Goal: Transaction & Acquisition: Purchase product/service

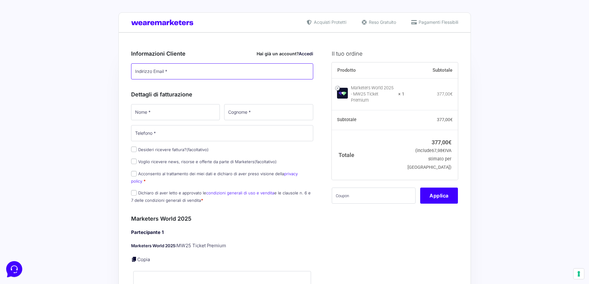
click at [170, 66] on input "Indirizzo Email *" at bounding box center [222, 71] width 182 height 16
click at [161, 74] on input "Indirizzo Email *" at bounding box center [222, 71] width 182 height 16
type input "[PERSON_NAME][EMAIL_ADDRESS][DOMAIN_NAME]"
click at [146, 114] on input "Nome *" at bounding box center [175, 112] width 89 height 16
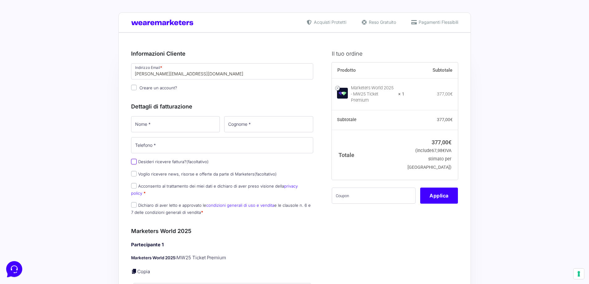
click at [133, 162] on div "Nome * Cognome * Telefono * Desideri ricevere fattura? (facoltativo) Ragione So…" at bounding box center [222, 167] width 187 height 105
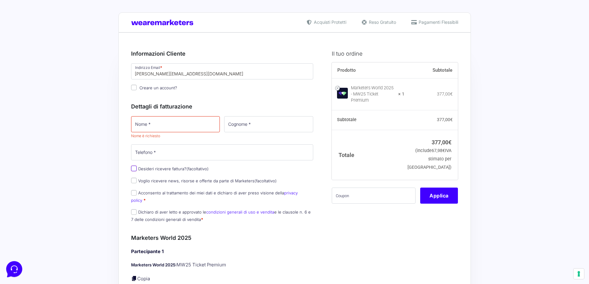
click at [134, 167] on input "Desideri ricevere fattura? (facoltativo)" at bounding box center [134, 169] width 6 height 6
checkbox input "true"
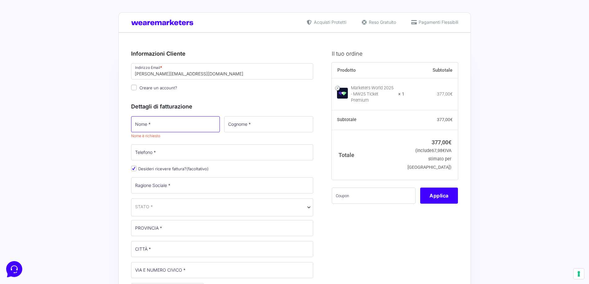
click at [150, 126] on input "Nome *" at bounding box center [175, 124] width 89 height 16
type input "Pietro"
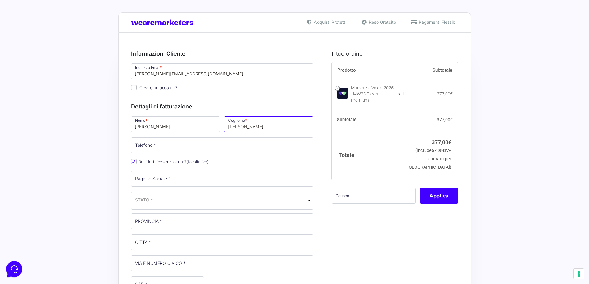
type input "Scalia"
type input "3496922874"
click at [155, 178] on input "Ragione Sociale *" at bounding box center [222, 179] width 182 height 16
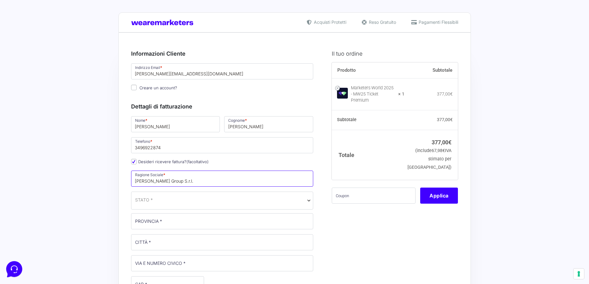
type input "[PERSON_NAME] Group S.r.l."
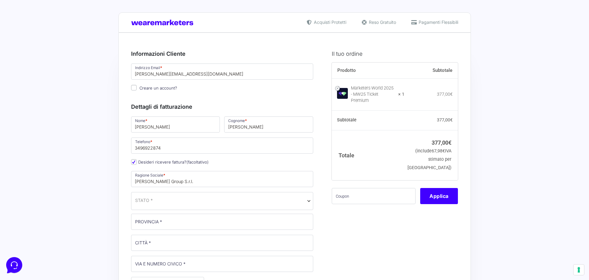
click at [165, 200] on span "STATO *" at bounding box center [222, 200] width 174 height 6
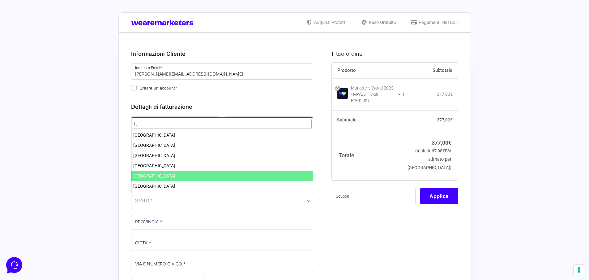
type input "it"
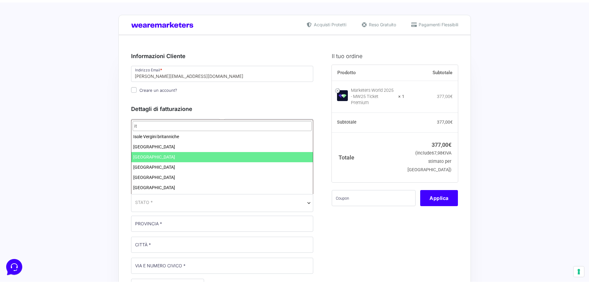
scroll to position [93, 0]
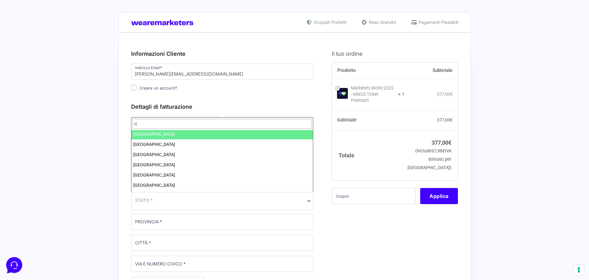
select select "IT"
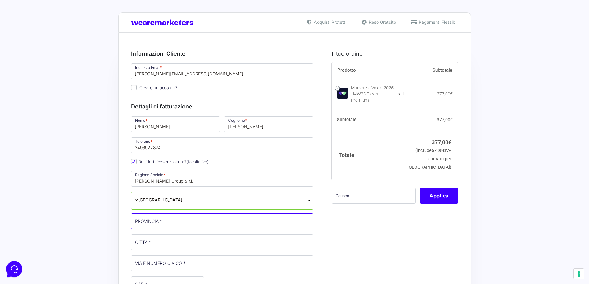
click at [157, 221] on input "PROVINCIA *" at bounding box center [222, 221] width 182 height 16
type input "[GEOGRAPHIC_DATA]"
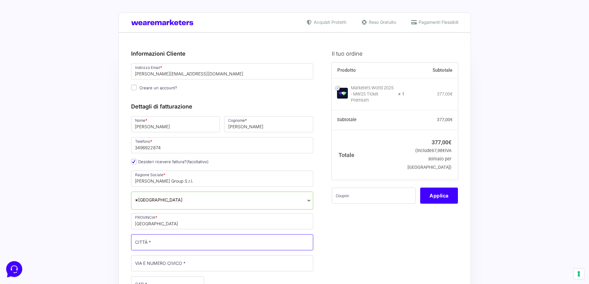
click at [160, 244] on input "CITTÀ *" at bounding box center [222, 242] width 182 height 16
click at [160, 244] on input "pal" at bounding box center [222, 242] width 182 height 16
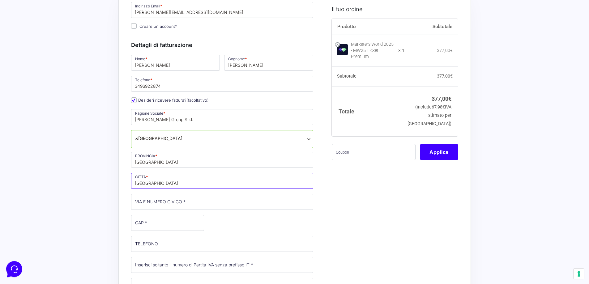
scroll to position [62, 0]
type input "[GEOGRAPHIC_DATA]"
click at [164, 198] on input "VIA E NUMERO CIVICO *" at bounding box center [222, 202] width 182 height 16
type input "[STREET_ADDRESS]"
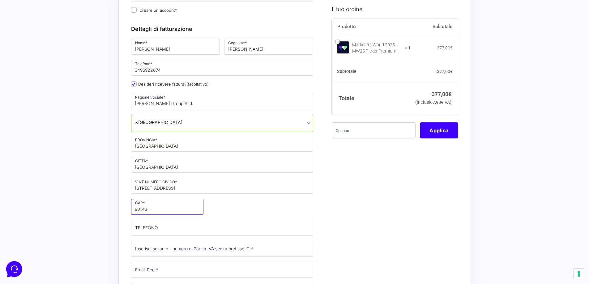
scroll to position [93, 0]
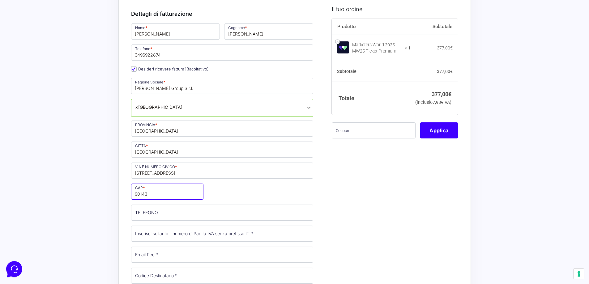
type input "90143"
click at [161, 212] on input "TELEFONO (facoltativo)" at bounding box center [222, 213] width 182 height 16
click at [154, 215] on input "TELEFONO (facoltativo)" at bounding box center [222, 213] width 182 height 16
paste input "3496625672"
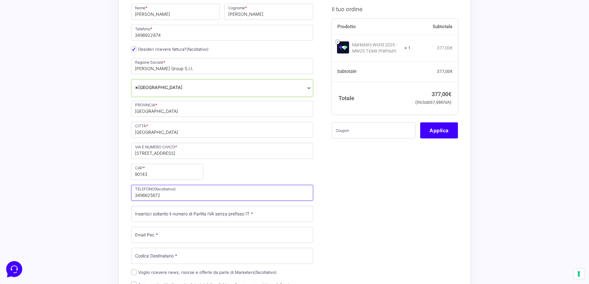
scroll to position [124, 0]
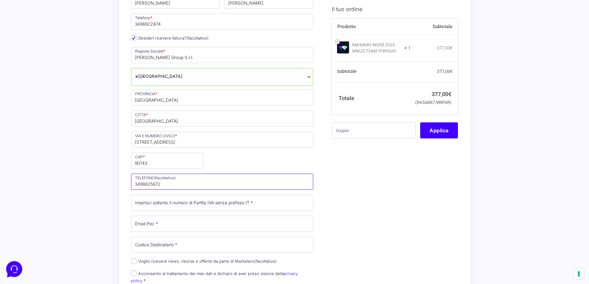
type input "3496625672"
click at [155, 207] on input "Partita Iva *" at bounding box center [222, 203] width 182 height 16
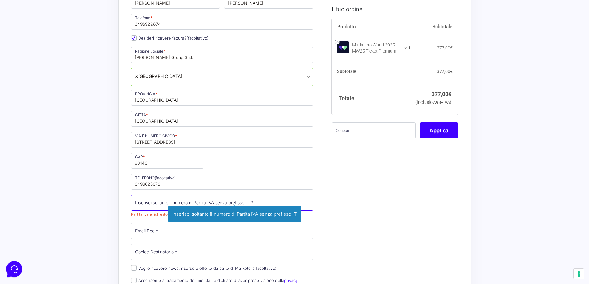
paste input "04453560825"
type input "04453560825"
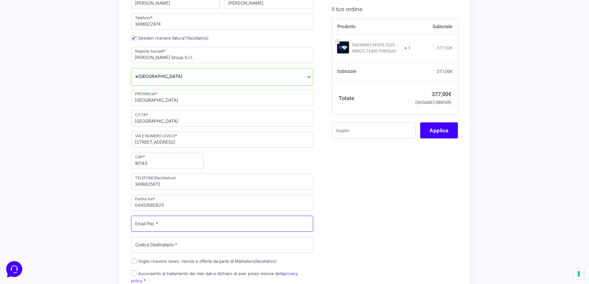
click at [149, 222] on input "Email Pec *" at bounding box center [222, 224] width 182 height 16
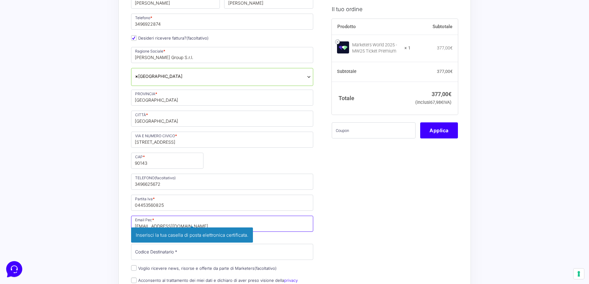
click at [178, 224] on input "scaliagroupsrl@poec.it" at bounding box center [222, 224] width 182 height 16
click at [173, 226] on input "scaliagroupsrl@poec.it" at bounding box center [222, 224] width 182 height 16
type input "[EMAIL_ADDRESS][DOMAIN_NAME]"
click at [196, 233] on span "Inserisci la tua casella di posta elettronica certificata." at bounding box center [192, 235] width 122 height 15
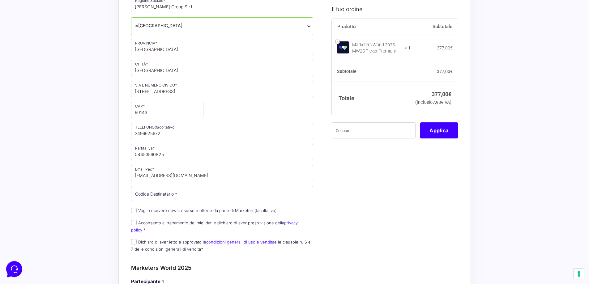
scroll to position [186, 0]
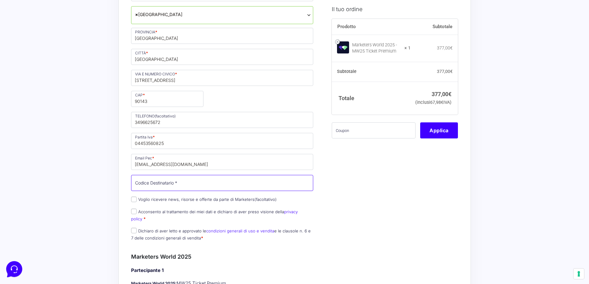
click at [155, 185] on input "Codice Destinatario *" at bounding box center [222, 183] width 182 height 16
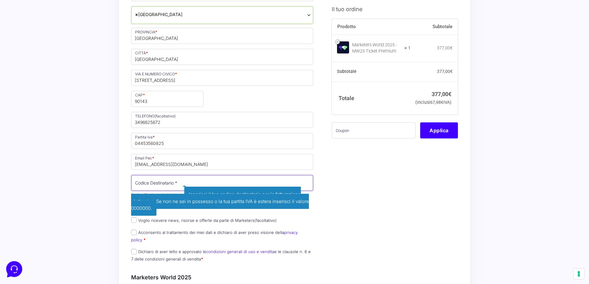
paste input "W7YVJK9"
type input "W7YVJK9"
click at [98, 186] on div "Acquisti Protetti Reso Gratuito Pagamenti Flessibili Riepilogo Ordine 377,00 € …" at bounding box center [294, 285] width 589 height 942
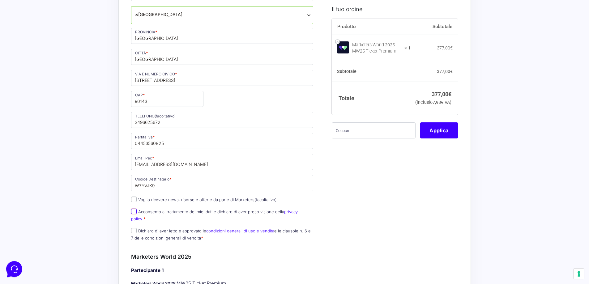
click at [132, 211] on input "Acconsento al trattamento dei miei dati e dichiaro di aver preso visione della …" at bounding box center [134, 212] width 6 height 6
checkbox input "true"
click at [135, 228] on input "Dichiaro di aver letto e approvato le condizioni generali di uso e vendita e le…" at bounding box center [134, 231] width 6 height 6
checkbox input "true"
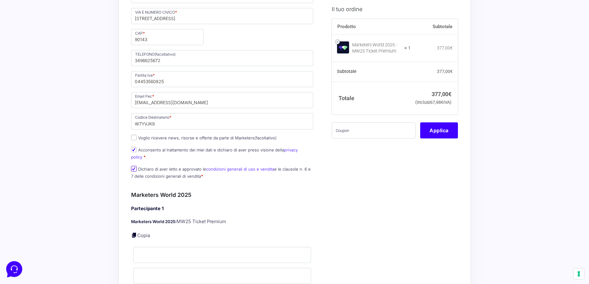
scroll to position [278, 0]
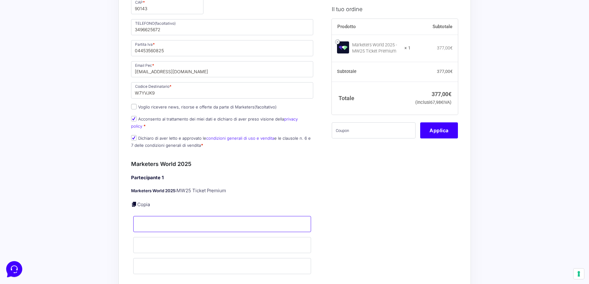
click at [145, 218] on input "Nome *" at bounding box center [222, 224] width 178 height 16
click at [145, 202] on link "Copia" at bounding box center [143, 205] width 13 height 6
type input "Pietro"
type input "Scalia"
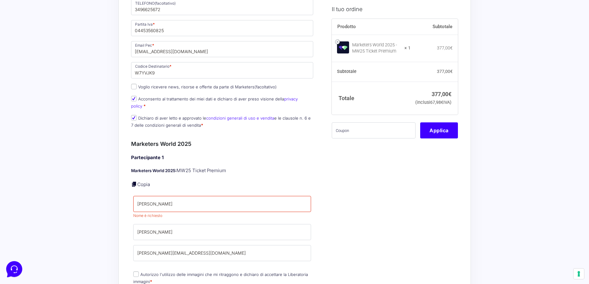
scroll to position [309, 0]
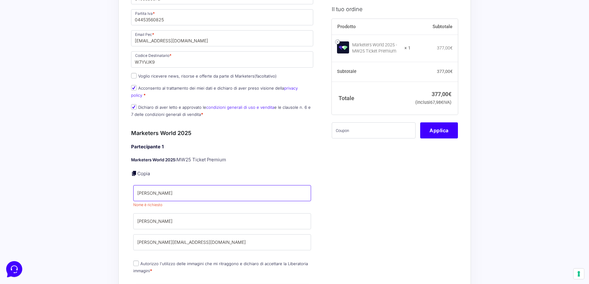
click at [164, 185] on input "Pietro" at bounding box center [222, 193] width 178 height 16
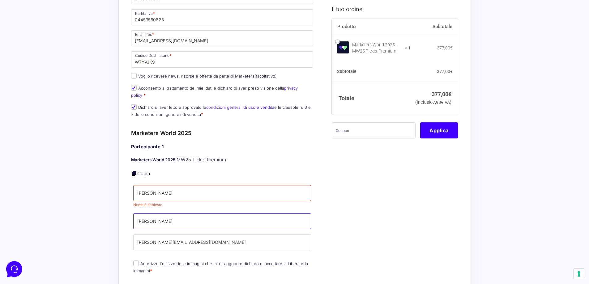
click at [161, 214] on input "Scalia" at bounding box center [222, 221] width 178 height 16
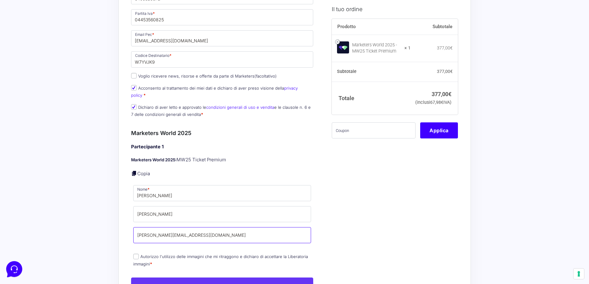
click at [225, 231] on input "[PERSON_NAME][EMAIL_ADDRESS][DOMAIN_NAME]" at bounding box center [222, 235] width 178 height 16
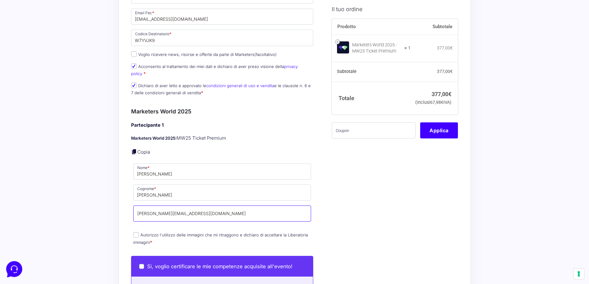
scroll to position [340, 0]
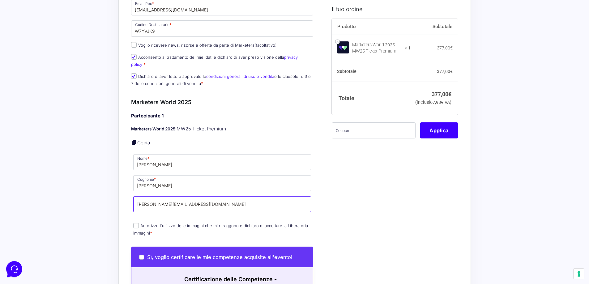
drag, startPoint x: 172, startPoint y: 198, endPoint x: 108, endPoint y: 198, distance: 64.0
click at [108, 198] on div "Acquisti Protetti Reso Gratuito Pagamenti Flessibili Riepilogo Ordine 377,00 € …" at bounding box center [294, 120] width 589 height 921
drag, startPoint x: 195, startPoint y: 199, endPoint x: 48, endPoint y: 199, distance: 146.9
click at [48, 199] on div "Acquisti Protetti Reso Gratuito Pagamenti Flessibili Riepilogo Ordine 377,00 € …" at bounding box center [294, 120] width 589 height 921
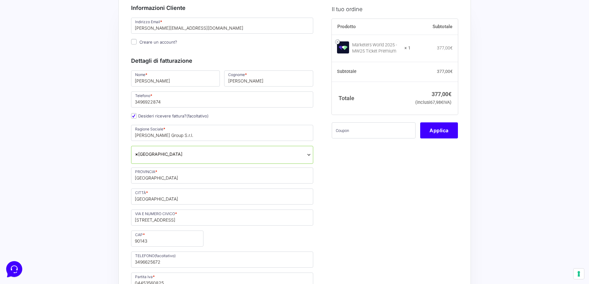
scroll to position [0, 0]
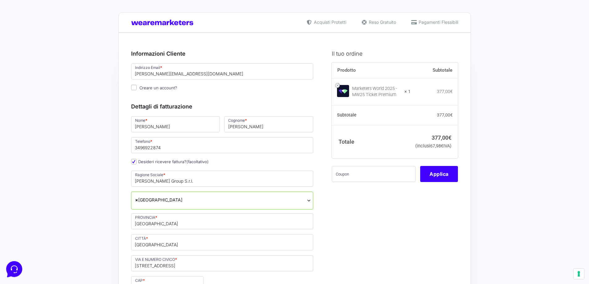
type input "piero.scalia@scaliagroup.com"
drag, startPoint x: 160, startPoint y: 75, endPoint x: 79, endPoint y: 75, distance: 80.4
paste input "piero"
type input "piero.scalia@scaliagroup.com"
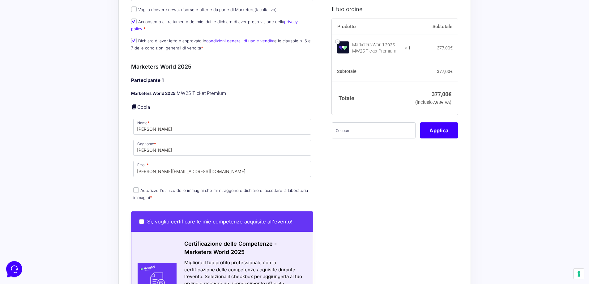
scroll to position [371, 0]
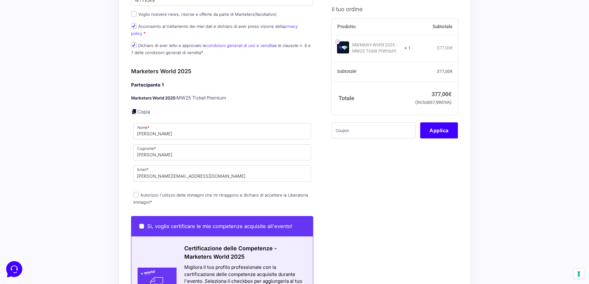
click at [132, 191] on p "Autorizzo l'utilizzo delle immagini che mi ritraggono e dichiaro di accettare l…" at bounding box center [222, 199] width 182 height 16
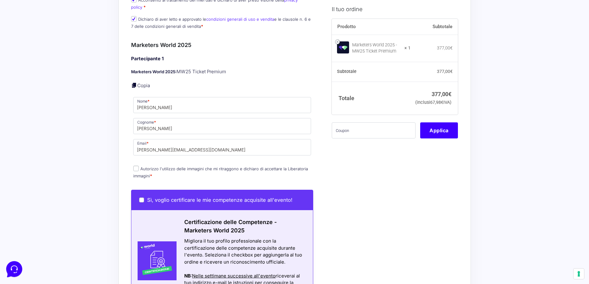
scroll to position [433, 0]
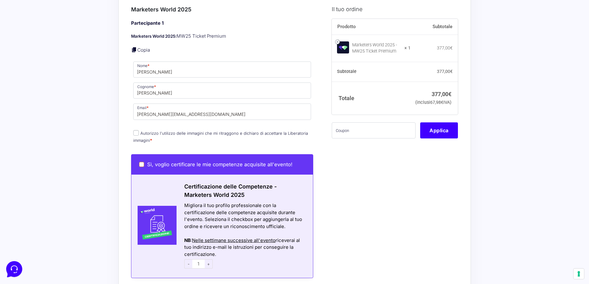
click at [141, 162] on input "Sì, voglio certificare le mie competenze acquisite all'evento!" at bounding box center [141, 164] width 5 height 5
checkbox input "true"
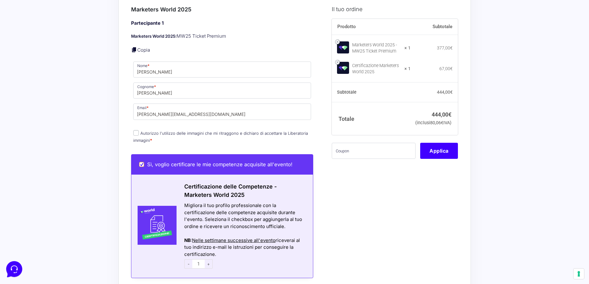
click at [143, 162] on input "Sì, voglio certificare le mie competenze acquisite all'evento!" at bounding box center [141, 164] width 5 height 5
checkbox input "false"
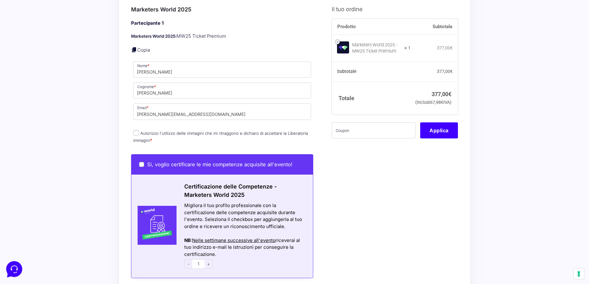
click at [136, 130] on input "Autorizzo l'utilizzo delle immagini che mi ritraggono e dichiaro di accettare l…" at bounding box center [136, 133] width 6 height 6
checkbox input "true"
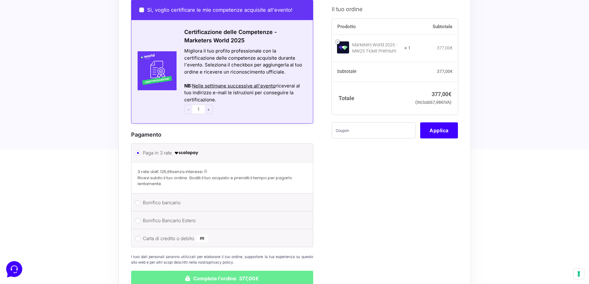
scroll to position [619, 0]
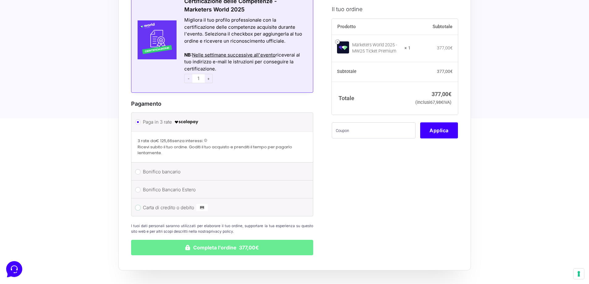
click at [140, 205] on input "Carta di credito o debito" at bounding box center [138, 208] width 6 height 6
radio input "true"
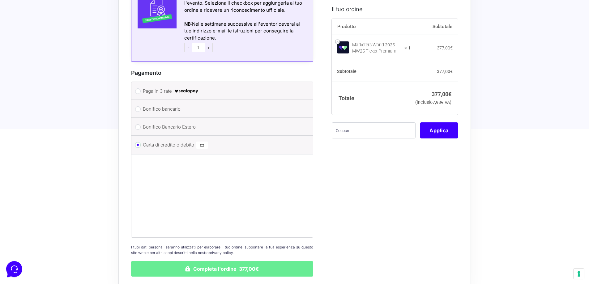
scroll to position [680, 0]
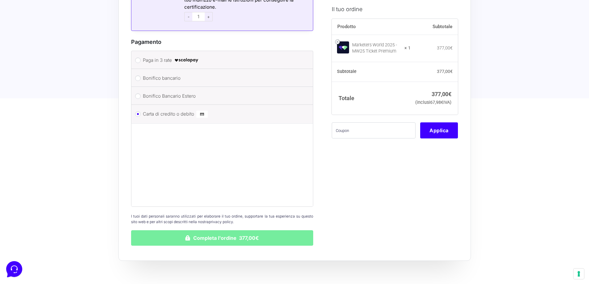
click at [239, 232] on button "Completa l'ordine 377,00€" at bounding box center [222, 237] width 182 height 15
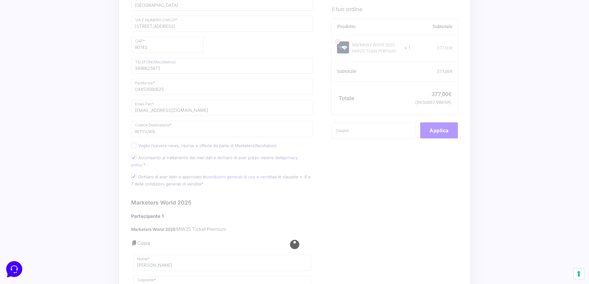
scroll to position [186, 0]
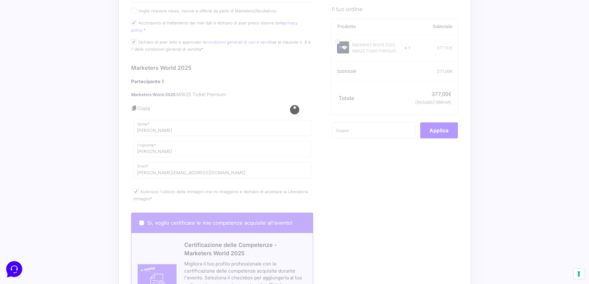
scroll to position [371, 0]
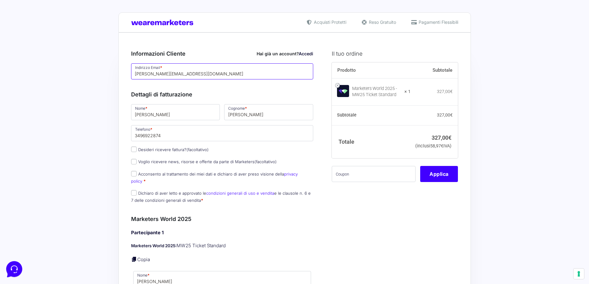
drag, startPoint x: 157, startPoint y: 75, endPoint x: -49, endPoint y: 76, distance: 206.0
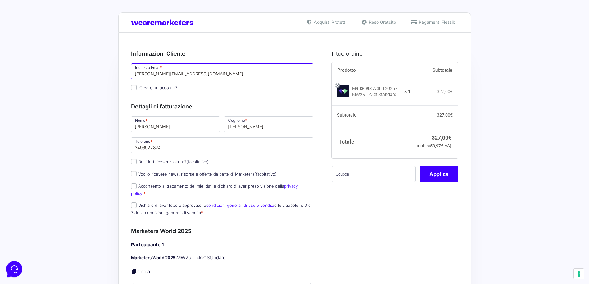
drag, startPoint x: 224, startPoint y: 75, endPoint x: -131, endPoint y: 87, distance: 354.4
type input "[PERSON_NAME][EMAIL_ADDRESS][PERSON_NAME][DOMAIN_NAME]"
click at [152, 130] on input "Pietro" at bounding box center [175, 124] width 89 height 16
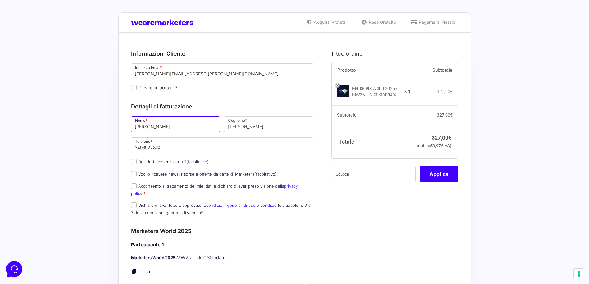
type input "[PERSON_NAME]"
click at [169, 150] on input "3496922874" at bounding box center [222, 145] width 182 height 16
type input "3476916592"
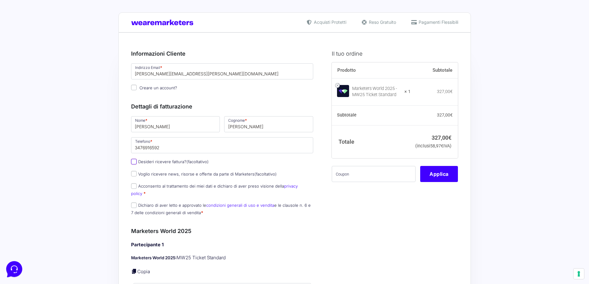
click at [134, 163] on input "Desideri ricevere fattura? (facoltativo)" at bounding box center [134, 162] width 6 height 6
checkbox input "true"
type input "[PERSON_NAME] Group S.r.l."
select select "IT"
type input "[GEOGRAPHIC_DATA]"
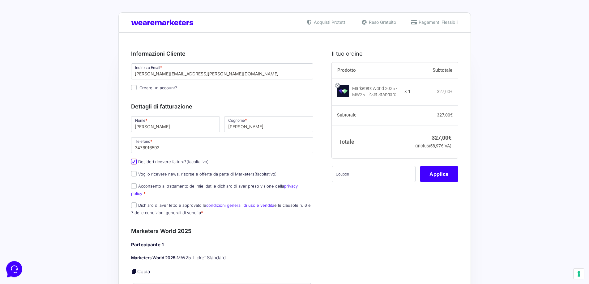
type input "[GEOGRAPHIC_DATA]"
type input "[STREET_ADDRESS]"
type input "90143"
type input "3496625672"
type input "04453560825"
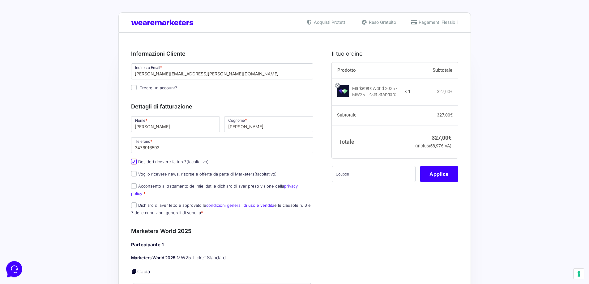
type input "[EMAIL_ADDRESS][DOMAIN_NAME]"
type input "W7YVJK9"
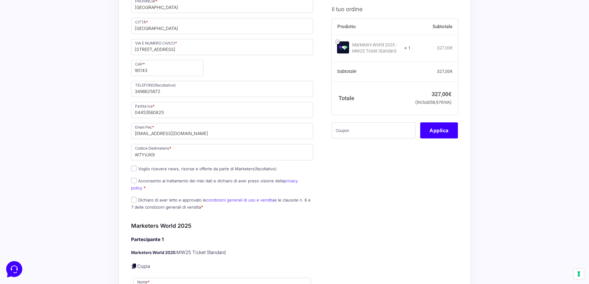
scroll to position [247, 0]
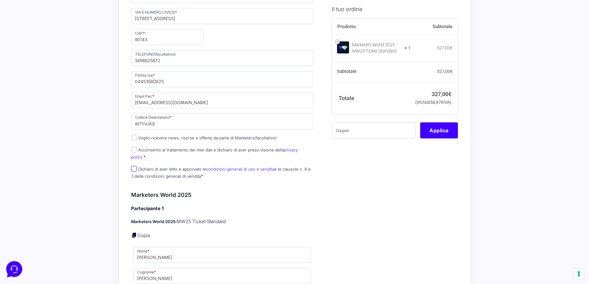
click at [135, 166] on input "Dichiaro di aver letto e approvato le condizioni generali di uso e vendita e le…" at bounding box center [134, 169] width 6 height 6
checkbox input "true"
click at [135, 150] on input "Acconsento al trattamento dei miei dati e dichiaro di aver preso visione della …" at bounding box center [134, 150] width 6 height 6
checkbox input "true"
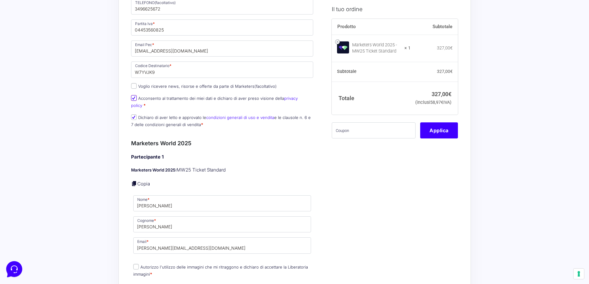
scroll to position [309, 0]
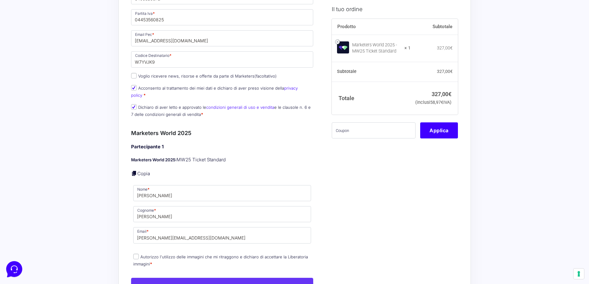
click at [141, 171] on link "Copia" at bounding box center [143, 174] width 13 height 6
type input "[PERSON_NAME]"
type input "[PERSON_NAME][EMAIL_ADDRESS][PERSON_NAME][DOMAIN_NAME]"
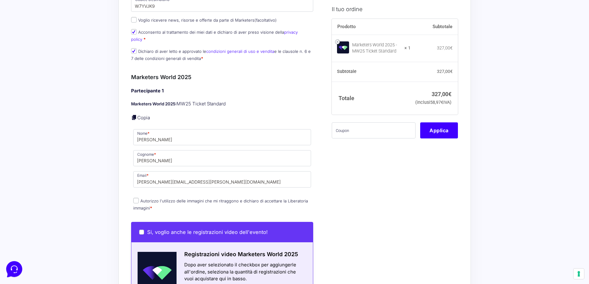
scroll to position [371, 0]
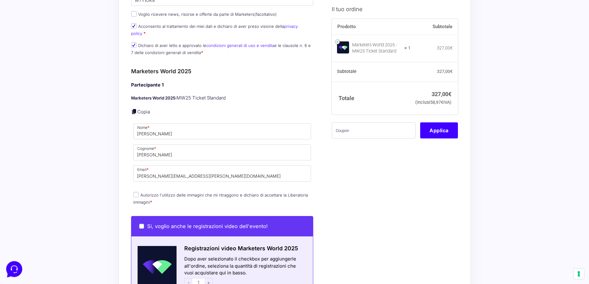
click at [135, 192] on input "Autorizzo l'utilizzo delle immagini che mi ritraggono e dichiaro di accettare l…" at bounding box center [136, 195] width 6 height 6
checkbox input "true"
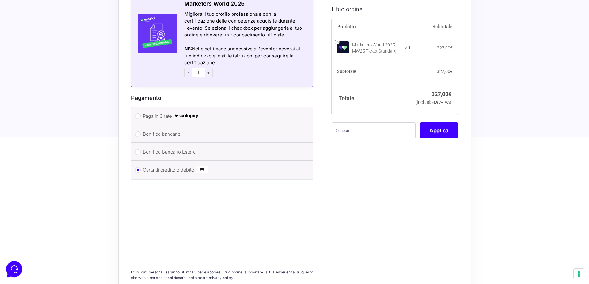
scroll to position [742, 0]
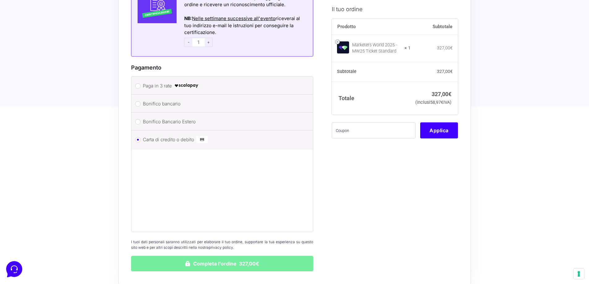
click at [233, 257] on button "Completa l'ordine 327,00€" at bounding box center [222, 263] width 182 height 15
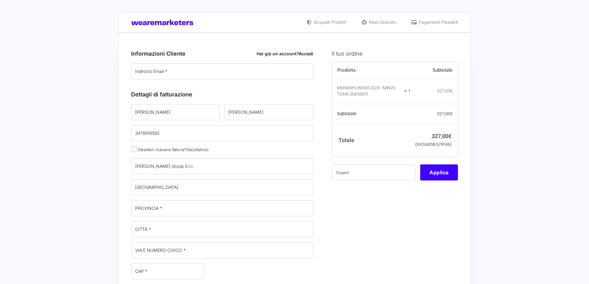
type input "[PERSON_NAME][EMAIL_ADDRESS][PERSON_NAME][DOMAIN_NAME]"
type input "[GEOGRAPHIC_DATA]"
type input "[STREET_ADDRESS]"
type input "90143"
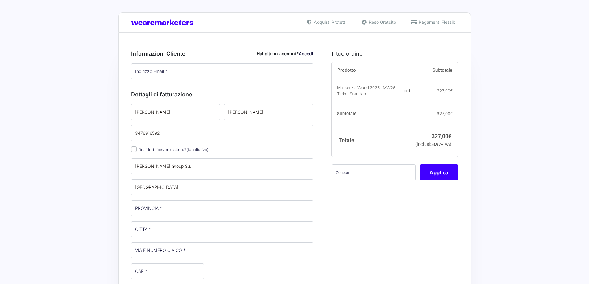
type input "3496625672"
type input "04453560825"
type input "[EMAIL_ADDRESS][DOMAIN_NAME]"
type input "W7YVJK9"
type input "[PERSON_NAME]"
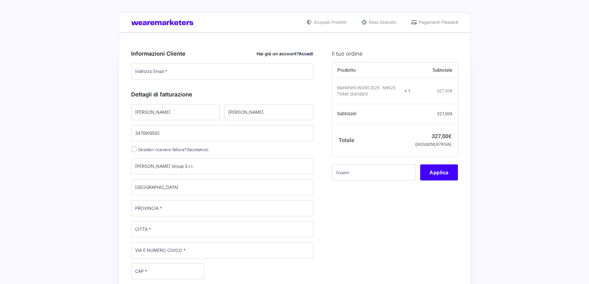
type input "[PERSON_NAME]"
type input "[PERSON_NAME][EMAIL_ADDRESS][PERSON_NAME][DOMAIN_NAME]"
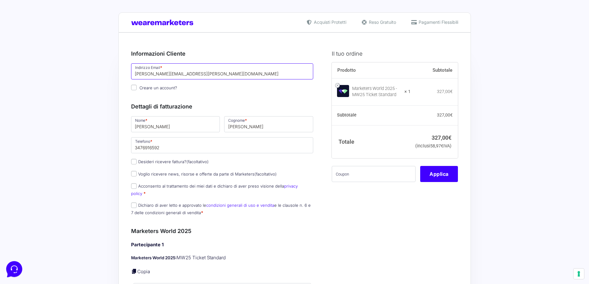
drag, startPoint x: 206, startPoint y: 73, endPoint x: 10, endPoint y: 71, distance: 195.8
type input "[PERSON_NAME][EMAIL_ADDRESS][DOMAIN_NAME]"
click at [145, 127] on input "[PERSON_NAME]" at bounding box center [175, 124] width 89 height 16
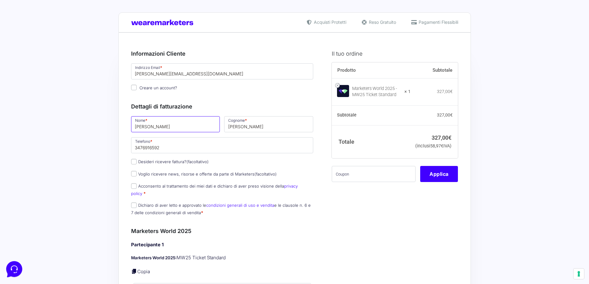
type input "[PERSON_NAME]"
type input "Lao"
click at [163, 148] on input "3476916592" at bounding box center [222, 145] width 182 height 16
type input "3928359375"
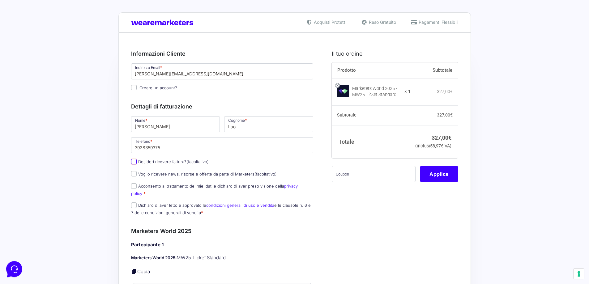
click at [133, 163] on input "Desideri ricevere fattura? (facoltativo)" at bounding box center [134, 162] width 6 height 6
checkbox input "true"
type input "[PERSON_NAME] Group S.r.l."
select select "IT"
type input "[GEOGRAPHIC_DATA]"
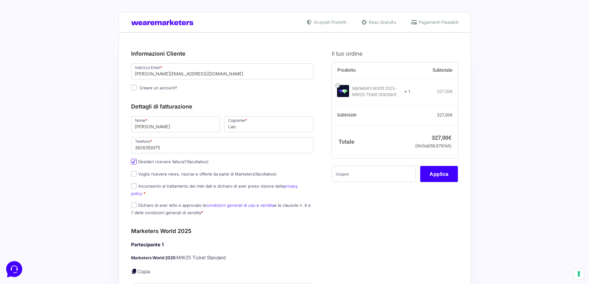
type input "[GEOGRAPHIC_DATA]"
type input "[STREET_ADDRESS]"
type input "90143"
type input "3496625672"
type input "04453560825"
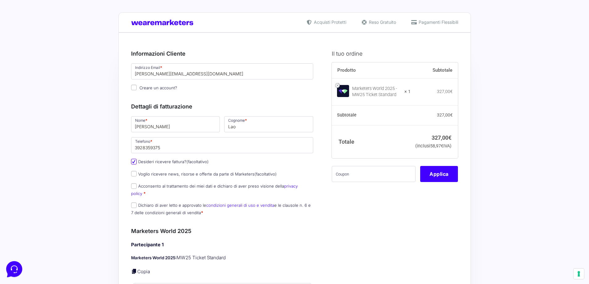
type input "[EMAIL_ADDRESS][DOMAIN_NAME]"
type input "W7YVJK9"
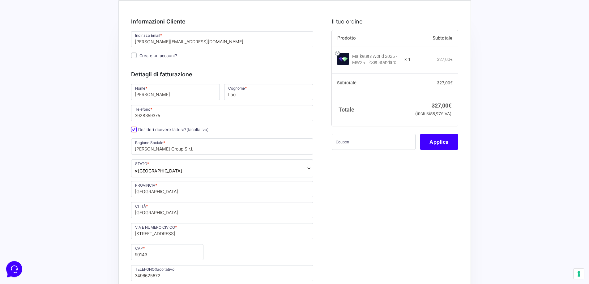
scroll to position [31, 0]
drag, startPoint x: 185, startPoint y: 150, endPoint x: 77, endPoint y: 149, distance: 107.9
type input "Giscal di [PERSON_NAME]"
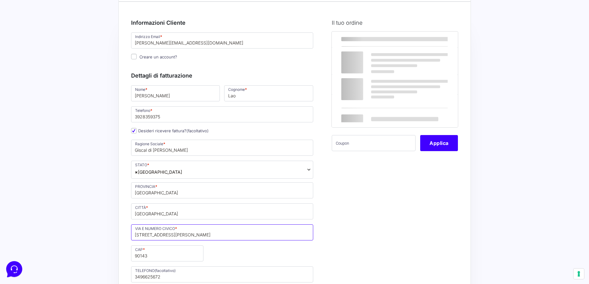
scroll to position [93, 0]
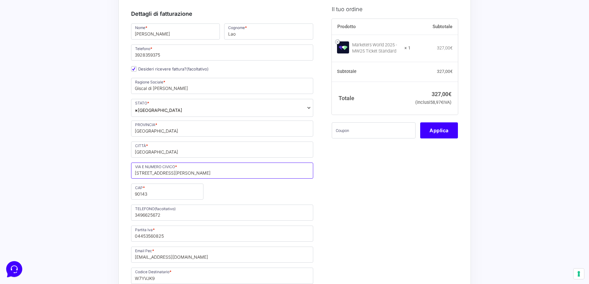
type input "[STREET_ADDRESS][PERSON_NAME]"
click at [160, 194] on input "90143" at bounding box center [167, 192] width 72 height 16
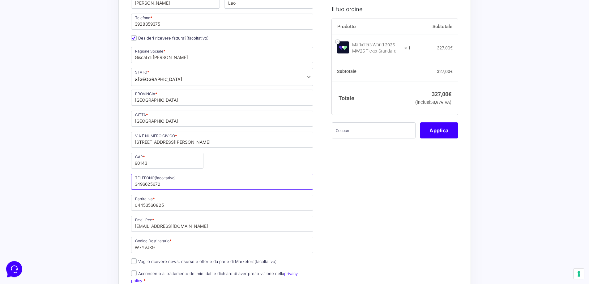
drag, startPoint x: 174, startPoint y: 184, endPoint x: 98, endPoint y: 183, distance: 75.2
type input "091349628"
click at [163, 206] on input "04453560825" at bounding box center [222, 203] width 182 height 16
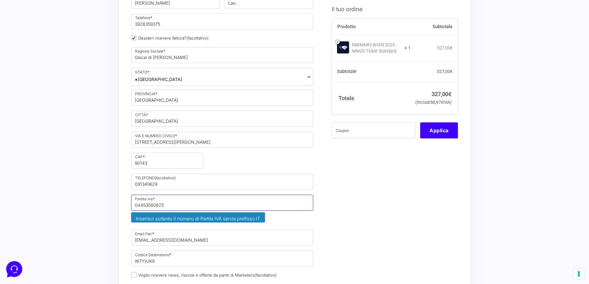
click at [163, 206] on input "04453560825" at bounding box center [222, 203] width 182 height 16
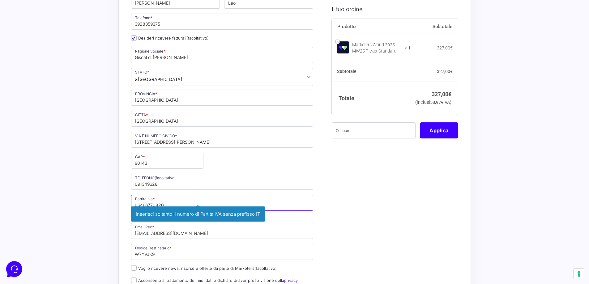
type input "06466770820"
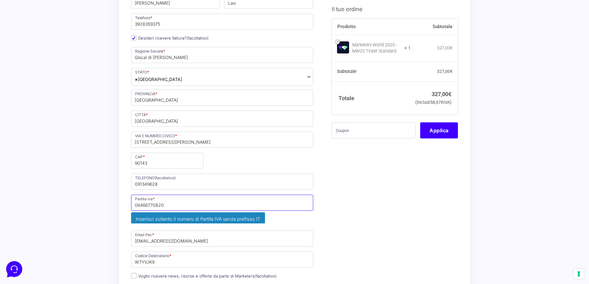
drag, startPoint x: 141, startPoint y: 206, endPoint x: 148, endPoint y: 206, distance: 6.8
click at [148, 206] on input "06466770820" at bounding box center [222, 203] width 182 height 16
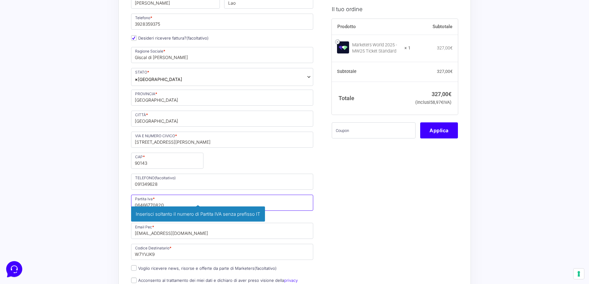
drag, startPoint x: 161, startPoint y: 206, endPoint x: 133, endPoint y: 204, distance: 27.9
click at [133, 204] on input "06466770820" at bounding box center [222, 203] width 182 height 16
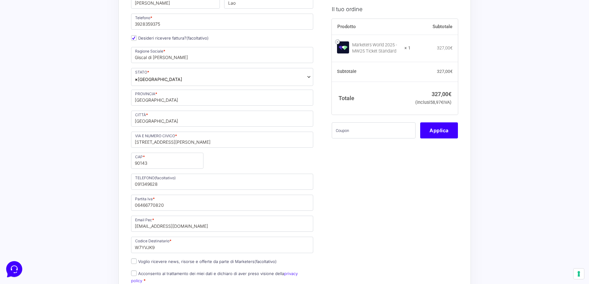
scroll to position [155, 0]
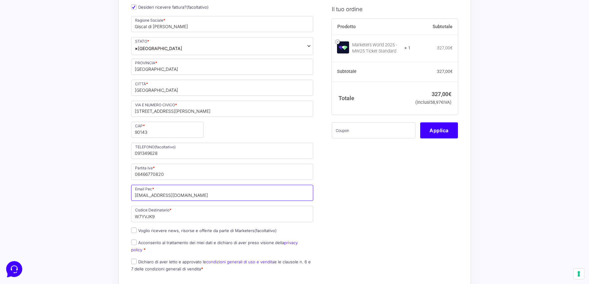
drag, startPoint x: 195, startPoint y: 196, endPoint x: 78, endPoint y: 198, distance: 117.2
type input "[EMAIL_ADDRESS][DOMAIN_NAME]"
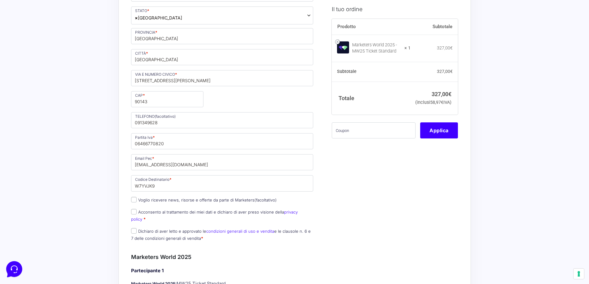
scroll to position [186, 0]
click at [135, 212] on input "Acconsento al trattamento dei miei dati e dichiaro di aver preso visione della …" at bounding box center [134, 212] width 6 height 6
checkbox input "true"
click at [133, 228] on input "Dichiaro di aver letto e approvato le condizioni generali di uso e vendita e le…" at bounding box center [134, 231] width 6 height 6
checkbox input "true"
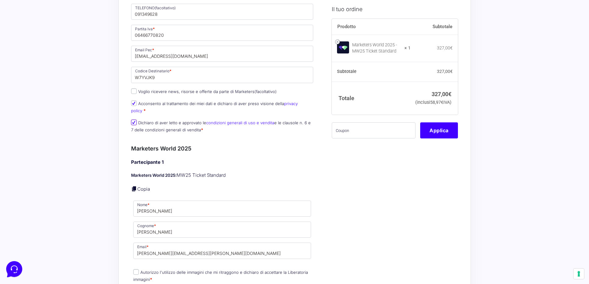
scroll to position [309, 0]
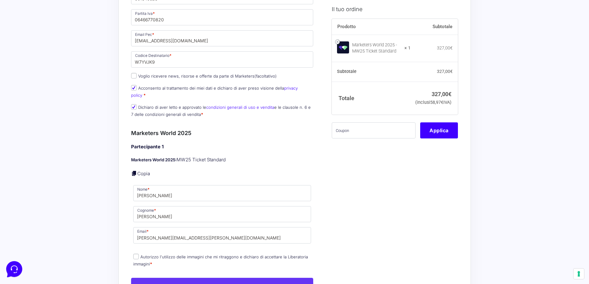
click at [142, 171] on link "Copia" at bounding box center [143, 174] width 13 height 6
type input "[PERSON_NAME]"
type input "Lao"
type input "[PERSON_NAME][EMAIL_ADDRESS][DOMAIN_NAME]"
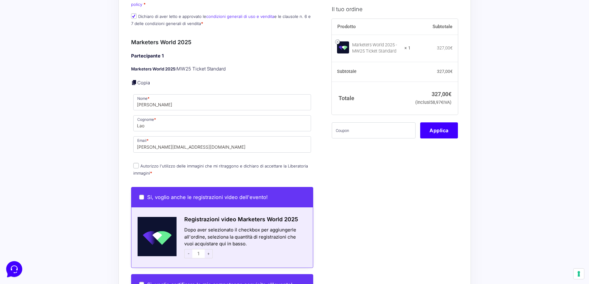
scroll to position [402, 0]
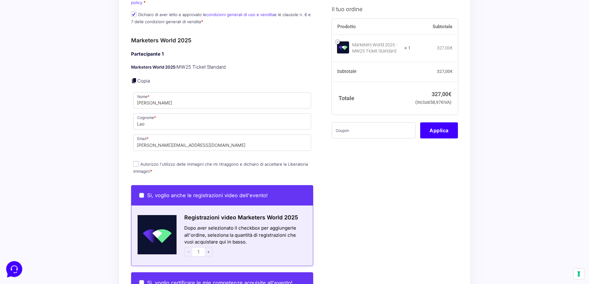
click at [136, 161] on input "Autorizzo l'utilizzo delle immagini che mi ritraggono e dichiaro di accettare l…" at bounding box center [136, 164] width 6 height 6
checkbox input "true"
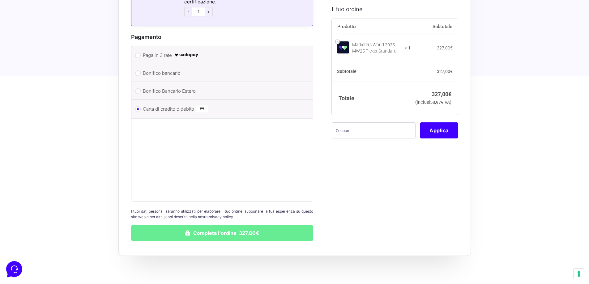
scroll to position [773, 0]
click at [228, 225] on button "Completa l'ordine 327,00€" at bounding box center [222, 232] width 182 height 15
